Goal: Navigation & Orientation: Find specific page/section

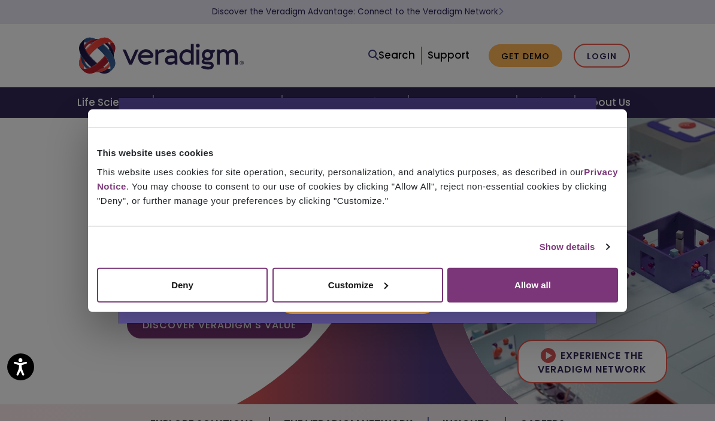
click at [521, 287] on button "Allow all" at bounding box center [532, 285] width 171 height 35
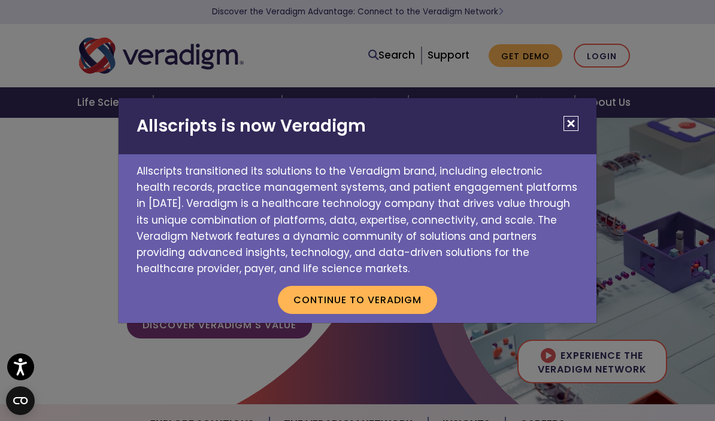
click at [397, 310] on button "Continue to Veradigm" at bounding box center [357, 300] width 159 height 28
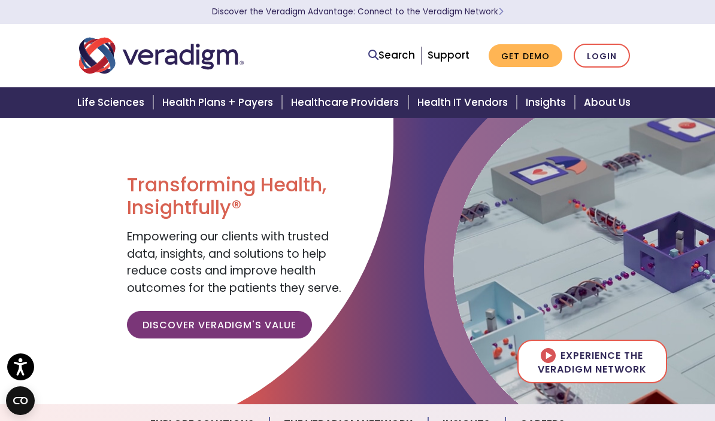
click at [591, 61] on link "Login" at bounding box center [601, 56] width 56 height 25
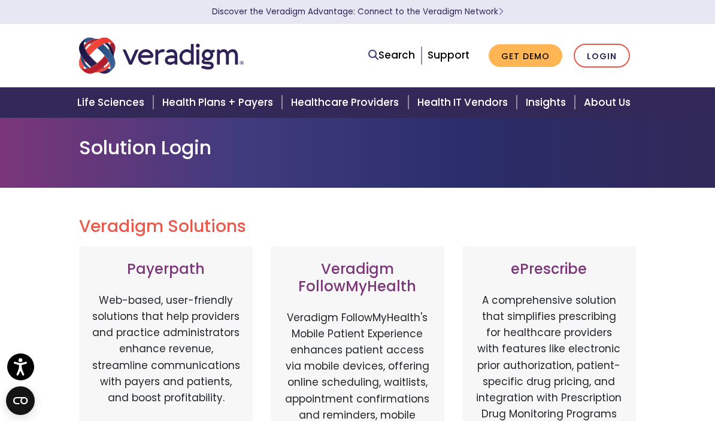
click at [605, 59] on link "Login" at bounding box center [601, 56] width 56 height 25
click at [606, 51] on link "Login" at bounding box center [601, 56] width 56 height 25
click at [706, 51] on nav "Search Support Get Demo Login" at bounding box center [357, 55] width 715 height 63
click at [667, 24] on nav "Search Support Get Demo Login" at bounding box center [357, 55] width 715 height 63
